Goal: Information Seeking & Learning: Learn about a topic

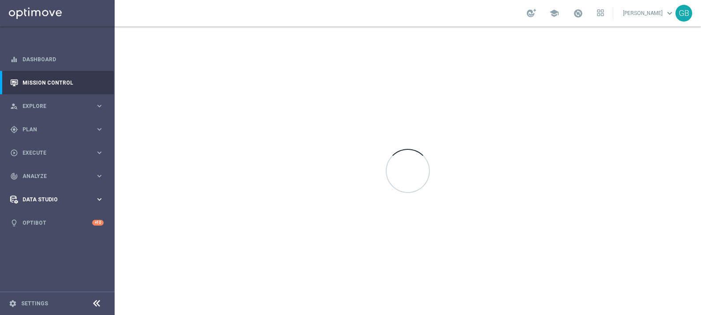
click at [46, 200] on span "Data Studio" at bounding box center [58, 199] width 73 height 5
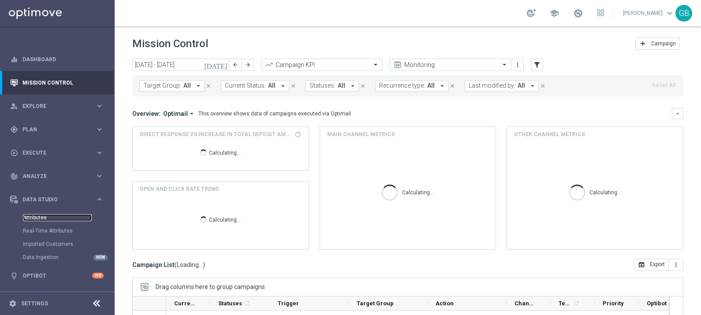
click at [38, 215] on link "Attributes" at bounding box center [57, 217] width 69 height 7
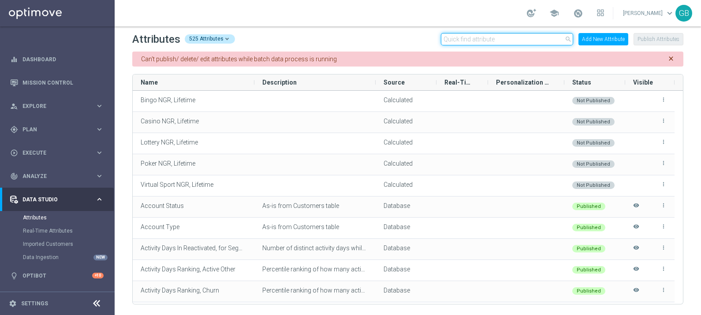
click at [496, 40] on input "text" at bounding box center [507, 39] width 132 height 12
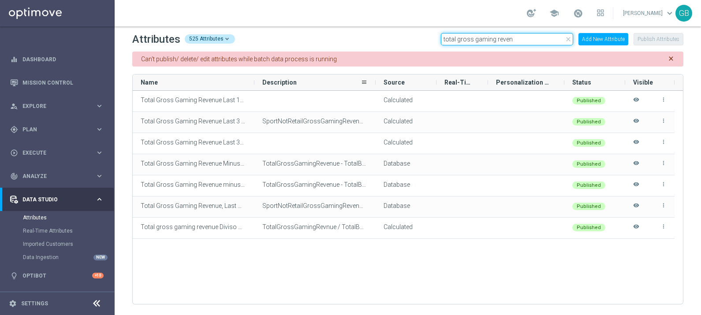
type input "total gross gaming reven"
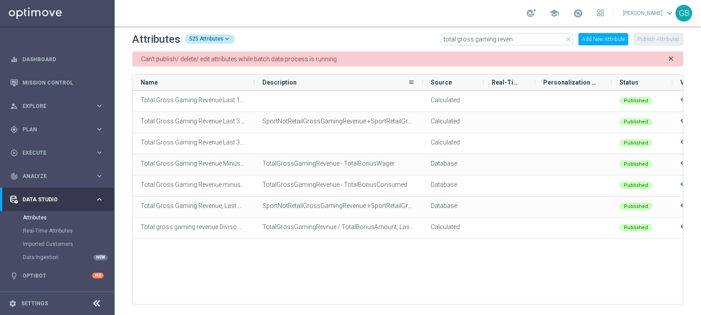
drag, startPoint x: 375, startPoint y: 83, endPoint x: 423, endPoint y: 83, distance: 47.6
click at [423, 83] on div at bounding box center [423, 83] width 4 height 16
click at [47, 127] on span "Plan" at bounding box center [58, 129] width 73 height 5
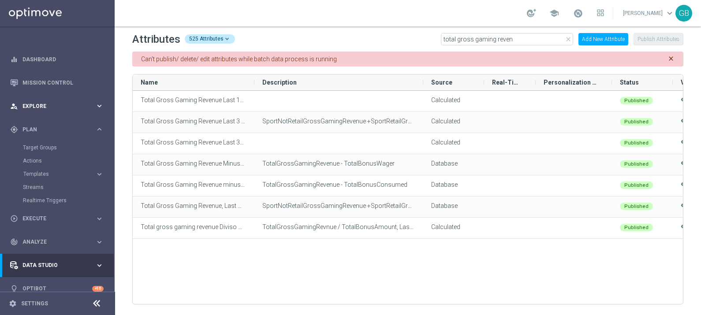
click at [52, 102] on div "person_search Explore" at bounding box center [52, 106] width 85 height 8
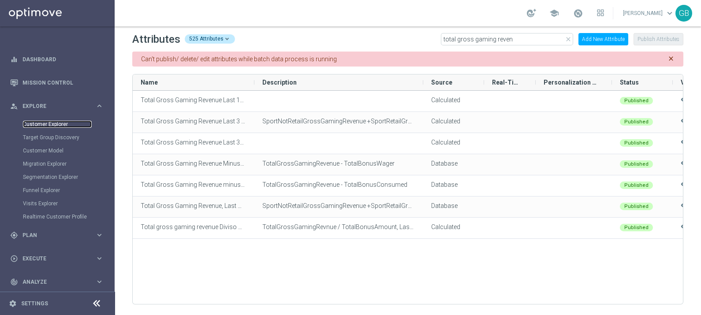
click at [53, 122] on link "Customer Explorer" at bounding box center [57, 124] width 69 height 7
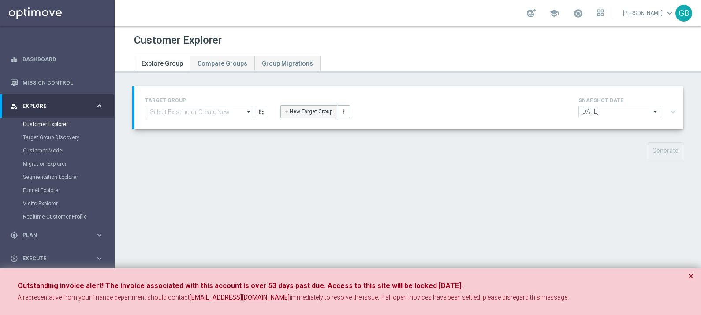
click at [295, 110] on button "+ New Target Group" at bounding box center [308, 111] width 57 height 12
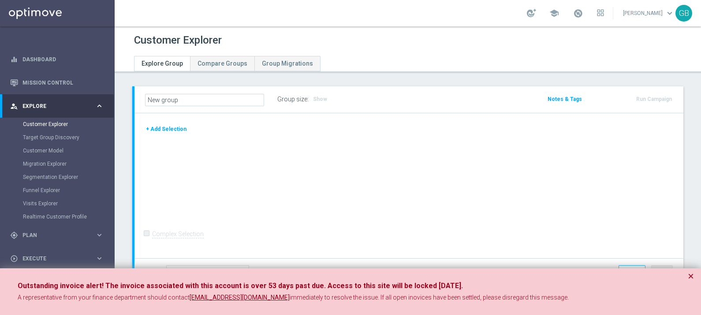
click at [166, 130] on button "+ Add Selection" at bounding box center [166, 129] width 42 height 10
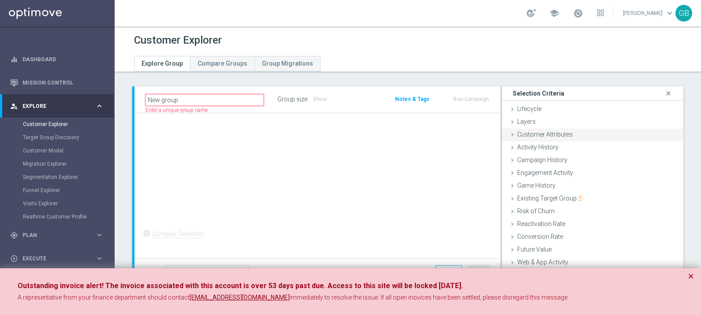
click at [554, 134] on span "Customer Attributes" at bounding box center [545, 134] width 56 height 7
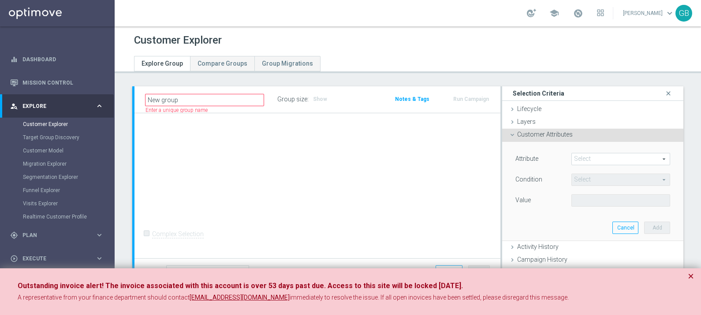
click at [578, 155] on span at bounding box center [621, 158] width 98 height 11
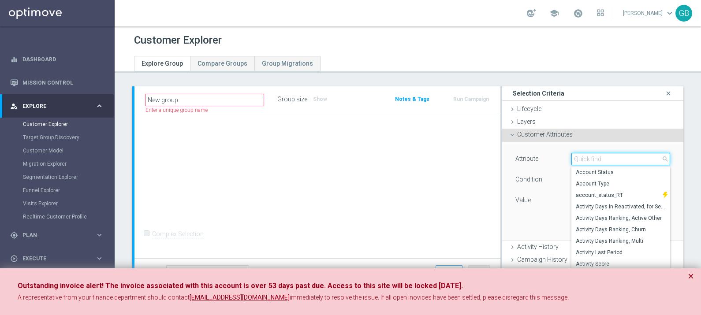
click at [578, 155] on input "search" at bounding box center [620, 159] width 99 height 12
type input "cust"
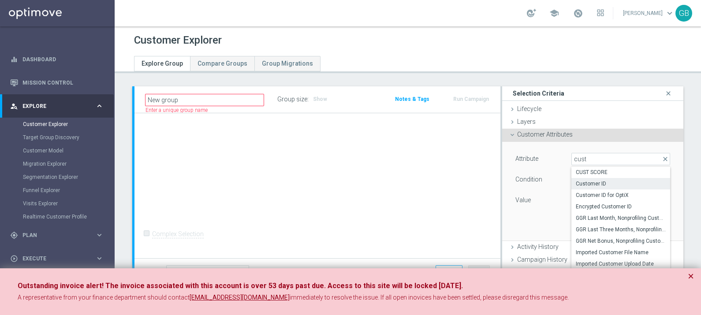
click at [594, 186] on span "Customer ID" at bounding box center [621, 183] width 90 height 7
type input "Customer ID"
type input "="
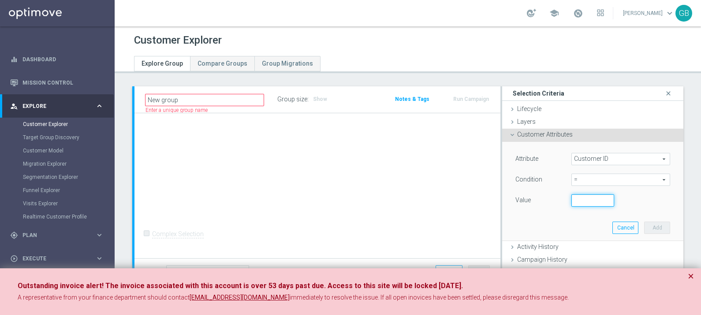
click at [571, 200] on input "number" at bounding box center [592, 200] width 43 height 12
paste input "1966818"
type input "1966818"
click at [648, 224] on button "Add" at bounding box center [657, 228] width 26 height 12
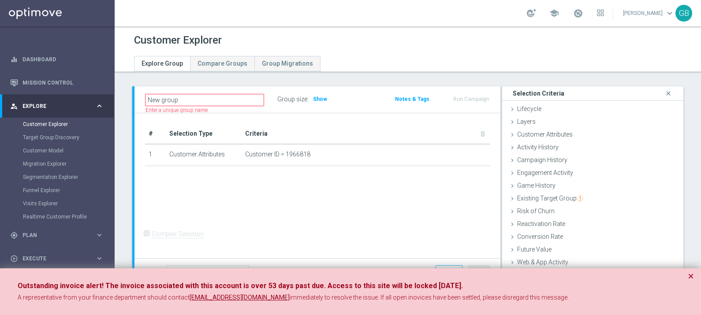
scroll to position [21, 0]
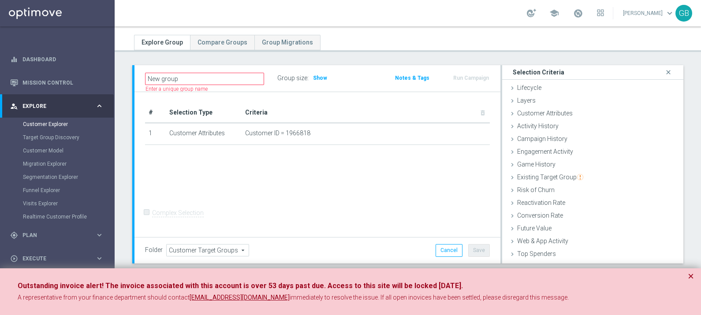
click at [680, 94] on div "New group Name length must be more than 2 characters Name length must be under …" at bounding box center [408, 186] width 586 height 242
click at [597, 54] on div "Customer Explorer Explore Group Compare Groups Group Migrations New group" at bounding box center [408, 170] width 586 height 289
click at [668, 56] on div "Customer Explorer Explore Group Compare Groups Group Migrations New group" at bounding box center [408, 170] width 586 height 289
click at [689, 159] on div "New group Name length must be more than 2 characters Name length must be under …" at bounding box center [408, 186] width 586 height 242
click at [689, 276] on button "×" at bounding box center [691, 276] width 6 height 11
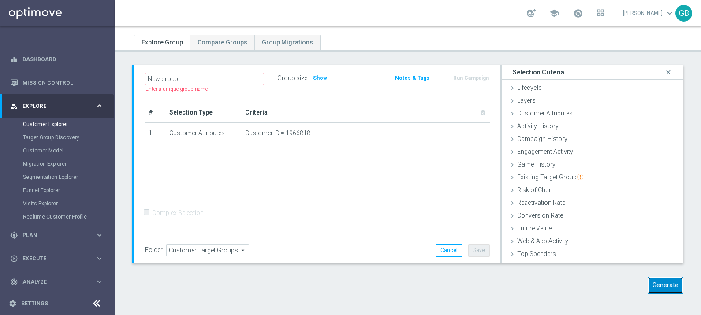
click at [648, 291] on button "Generate" at bounding box center [666, 285] width 36 height 17
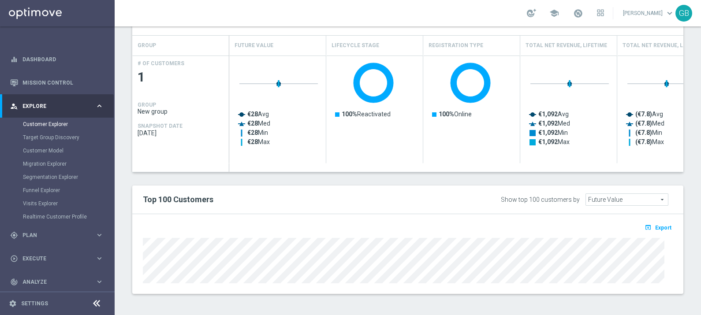
scroll to position [50, 0]
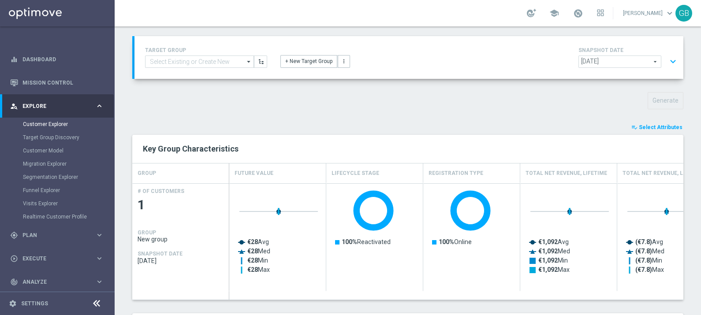
click at [641, 128] on span "Select Attributes" at bounding box center [661, 127] width 44 height 6
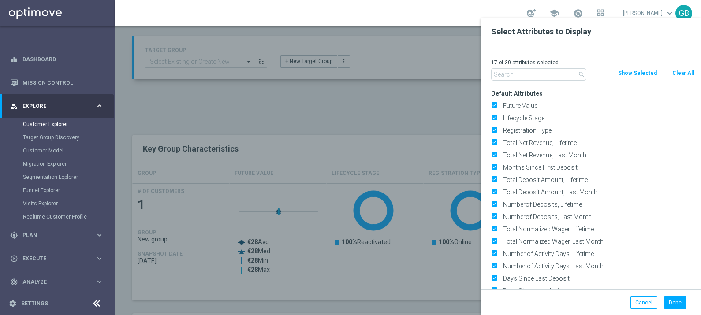
click at [557, 75] on input "text" at bounding box center [538, 74] width 95 height 12
click at [673, 70] on button "Clear All" at bounding box center [683, 73] width 23 height 10
checkbox input "false"
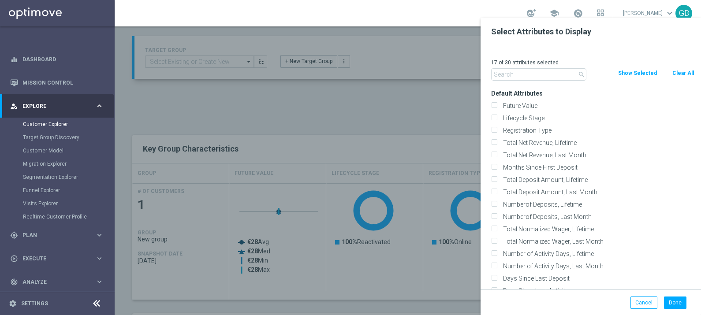
checkbox input "false"
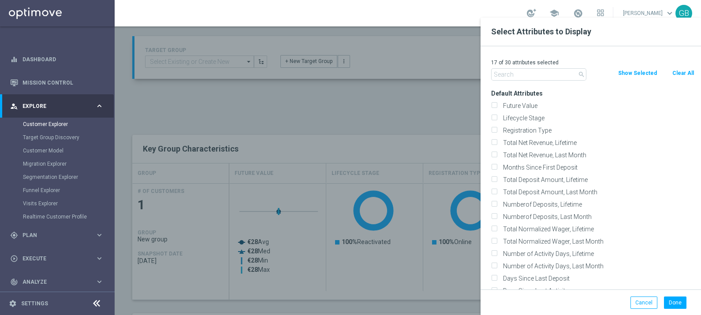
checkbox input "false"
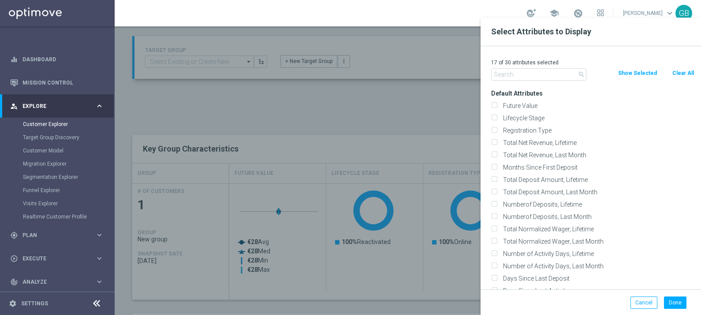
checkbox input "false"
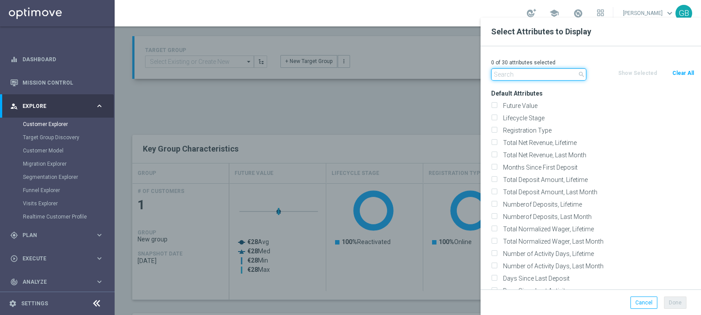
click at [556, 73] on input "text" at bounding box center [538, 74] width 95 height 12
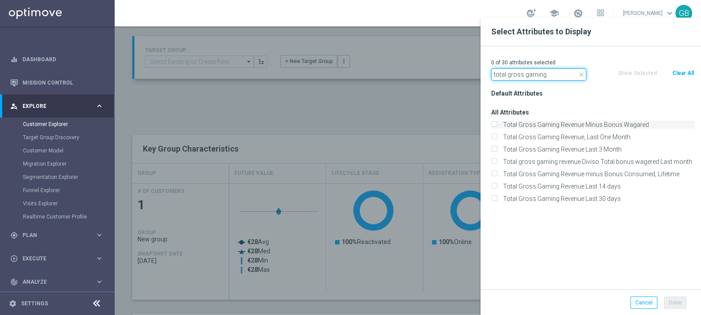
type input "total gross gaming"
click at [618, 127] on label "Total Gross Gaming Revenue Minus Bonus Wagared" at bounding box center [597, 125] width 194 height 8
click at [497, 127] on input "Total Gross Gaming Revenue Minus Bonus Wagared" at bounding box center [494, 126] width 6 height 6
checkbox input "true"
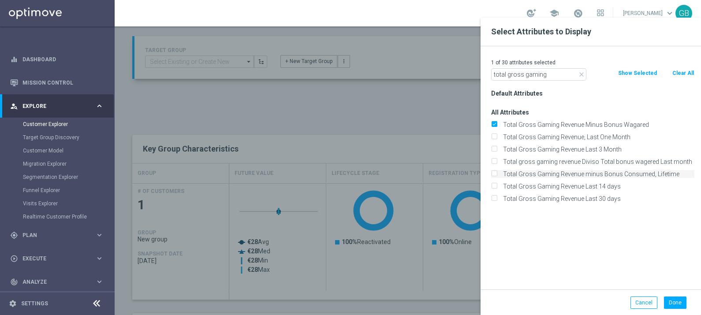
click at [626, 174] on label "Total Gross Gaming Revenue minus Bonus Consumed, Lifetime" at bounding box center [597, 174] width 194 height 8
click at [497, 174] on input "Total Gross Gaming Revenue minus Bonus Consumed, Lifetime" at bounding box center [494, 175] width 6 height 6
checkbox input "true"
click at [683, 299] on button "Done" at bounding box center [675, 303] width 22 height 12
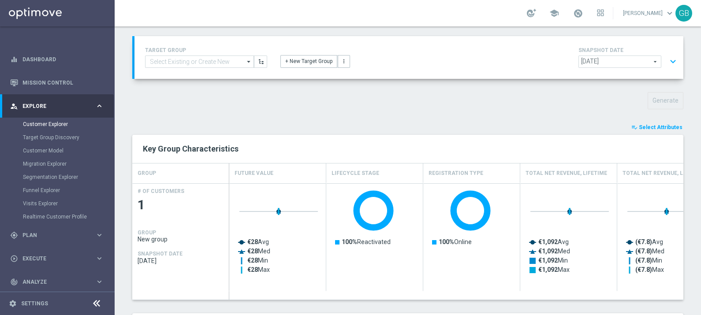
type input "Search"
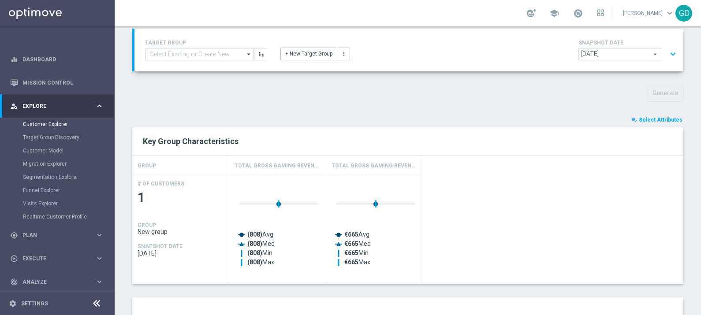
scroll to position [57, 0]
click at [651, 122] on span "Select Attributes" at bounding box center [661, 120] width 44 height 6
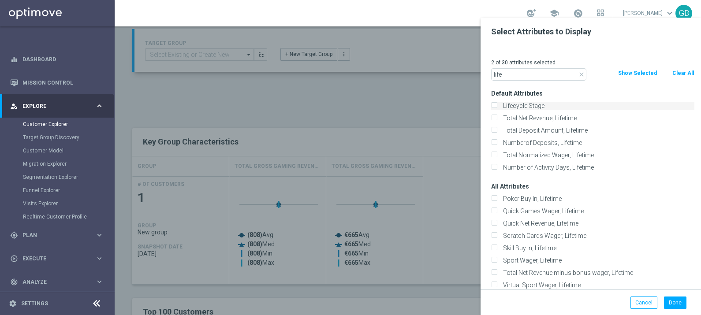
type input "life"
click at [529, 105] on label "Lifecycle Stage" at bounding box center [597, 106] width 194 height 8
click at [497, 105] on input "Lifecycle Stage" at bounding box center [494, 107] width 6 height 6
checkbox input "true"
click at [672, 304] on button "Done" at bounding box center [675, 303] width 22 height 12
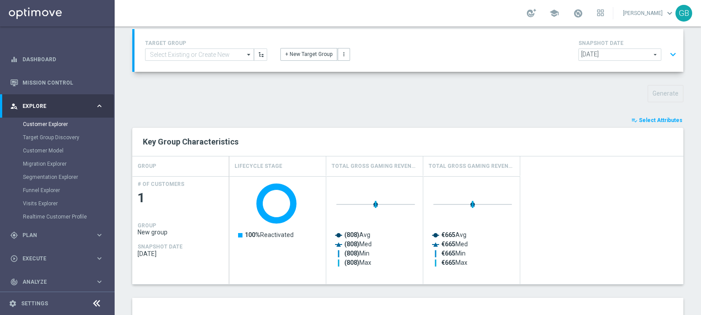
scroll to position [169, 0]
